Goal: Transaction & Acquisition: Subscribe to service/newsletter

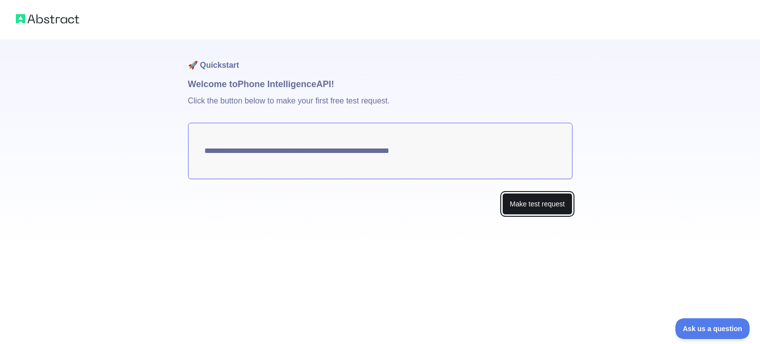
click at [544, 204] on button "Make test request" at bounding box center [537, 204] width 70 height 22
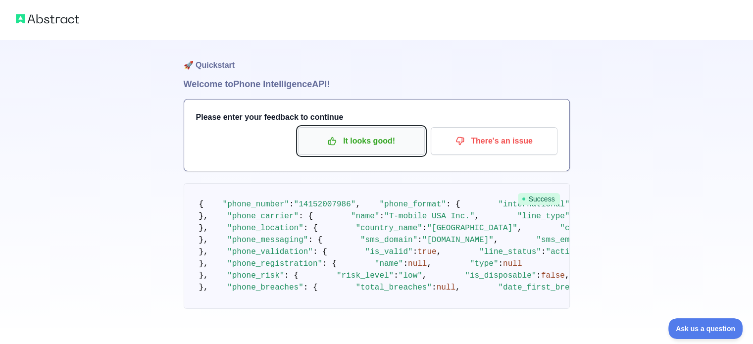
click at [389, 142] on p "It looks good!" at bounding box center [361, 141] width 112 height 17
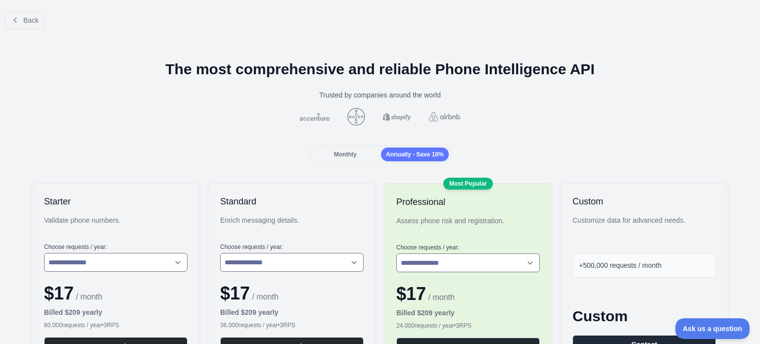
click at [349, 151] on span "Monthly" at bounding box center [345, 154] width 23 height 7
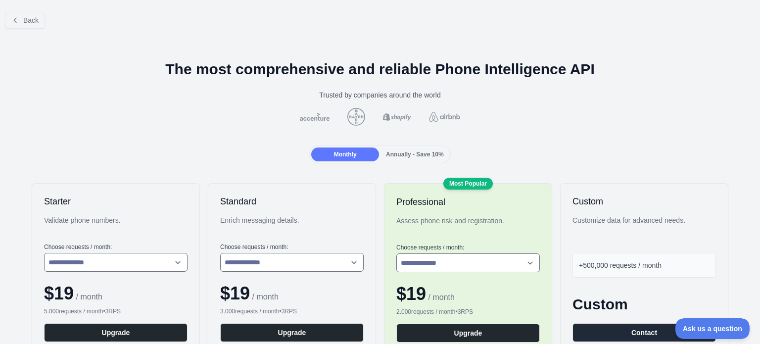
click at [408, 156] on span "Annually - Save 10%" at bounding box center [415, 154] width 58 height 7
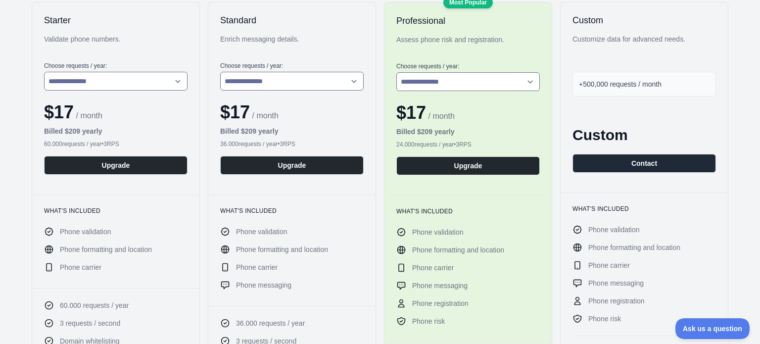
scroll to position [182, 0]
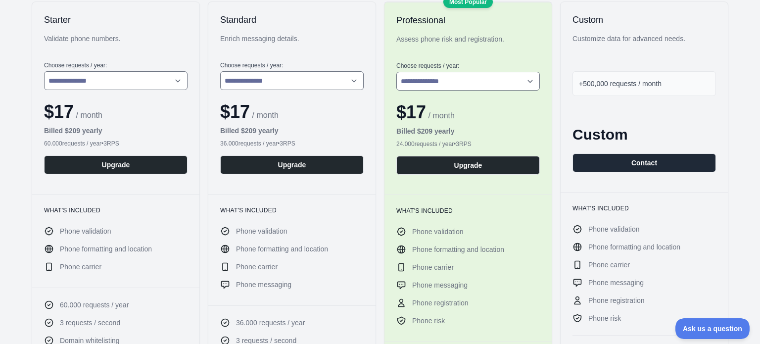
click at [637, 181] on div "Custom Customize data for advanced needs. +500,000 requests / month Custom Cont…" at bounding box center [644, 97] width 167 height 190
click at [637, 165] on button "Contact" at bounding box center [645, 162] width 144 height 19
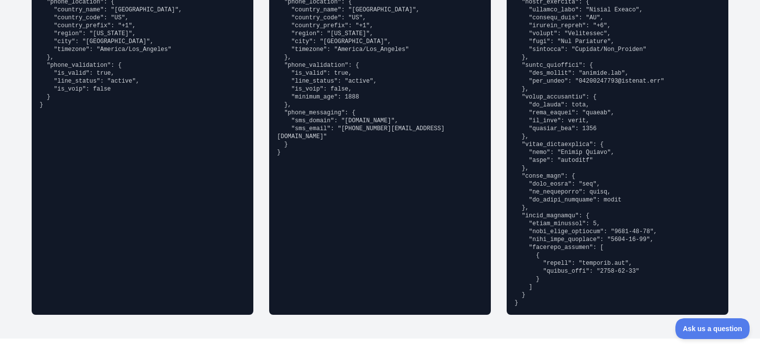
scroll to position [889, 0]
